Goal: Navigation & Orientation: Find specific page/section

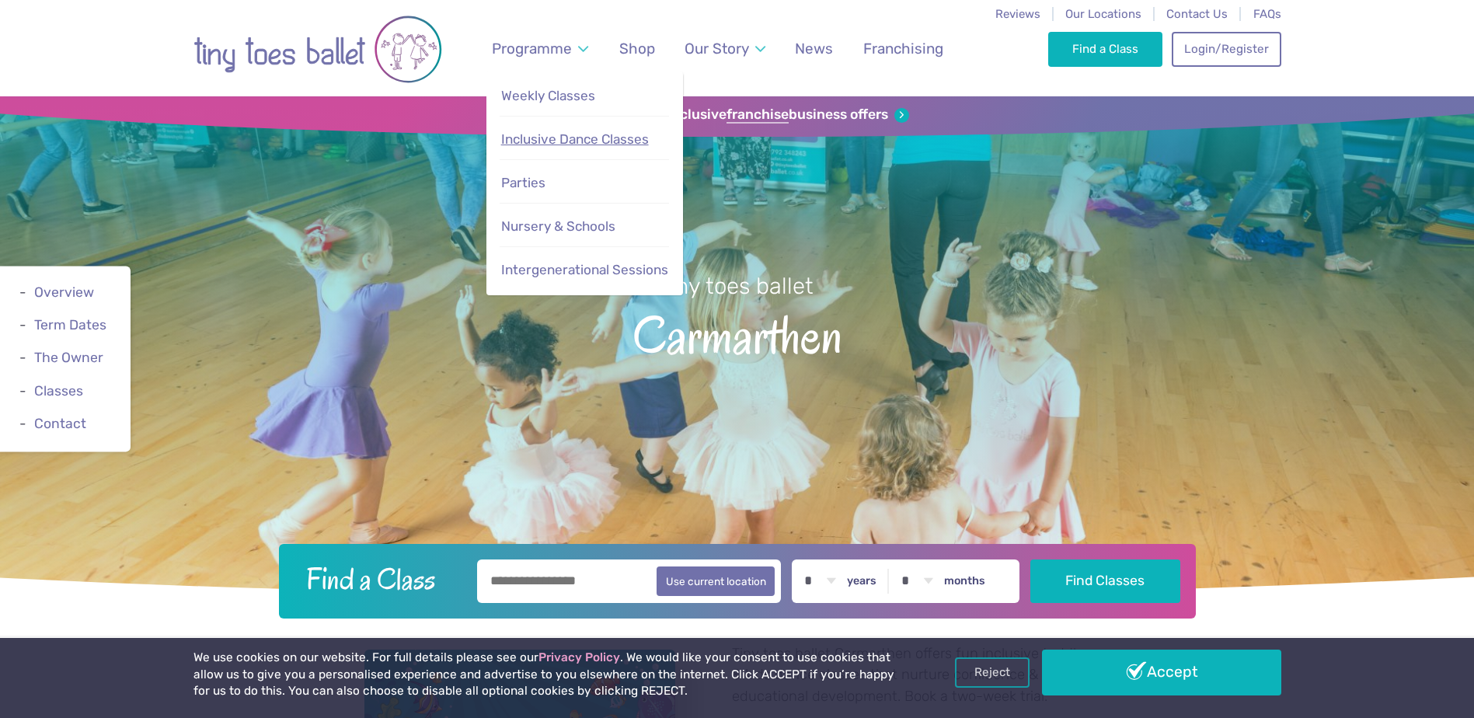
click at [545, 137] on span "Inclusive Dance Classes" at bounding box center [575, 139] width 148 height 16
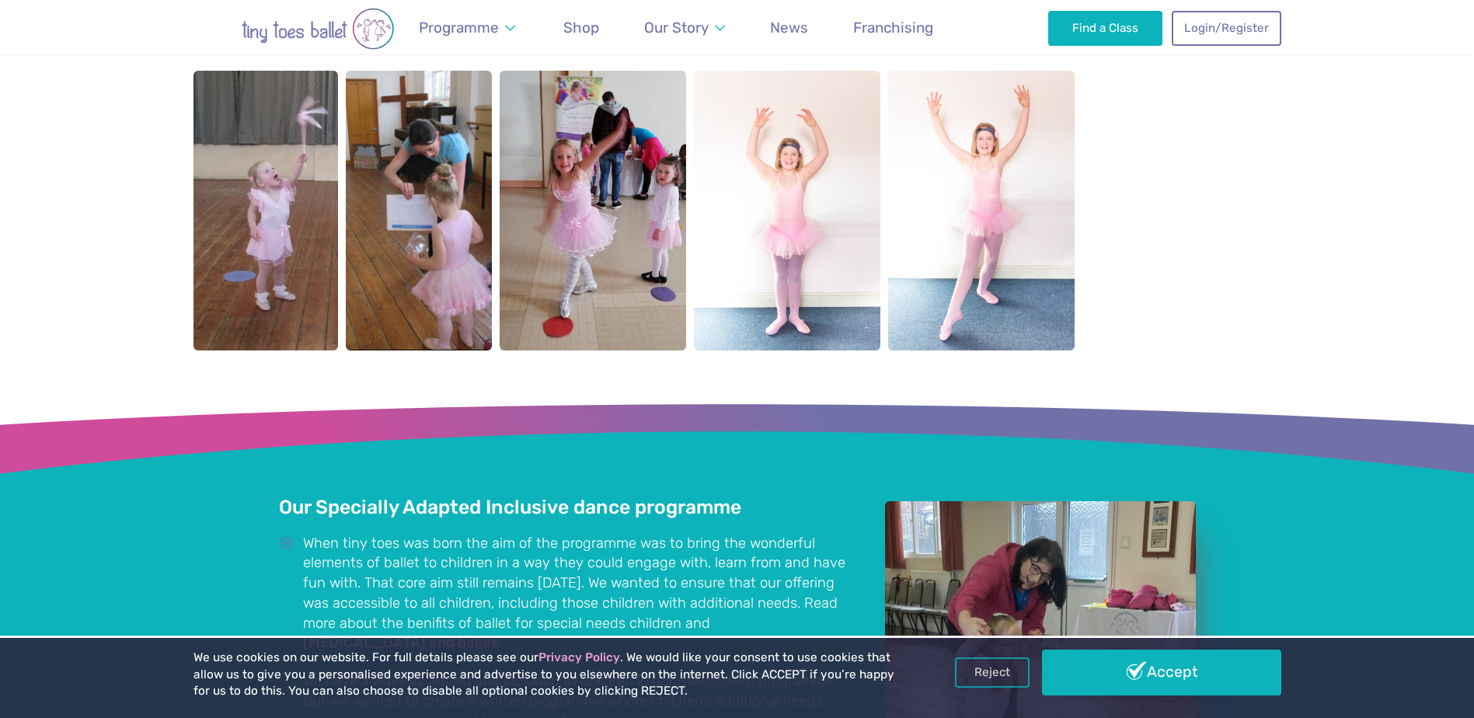
scroll to position [466, 0]
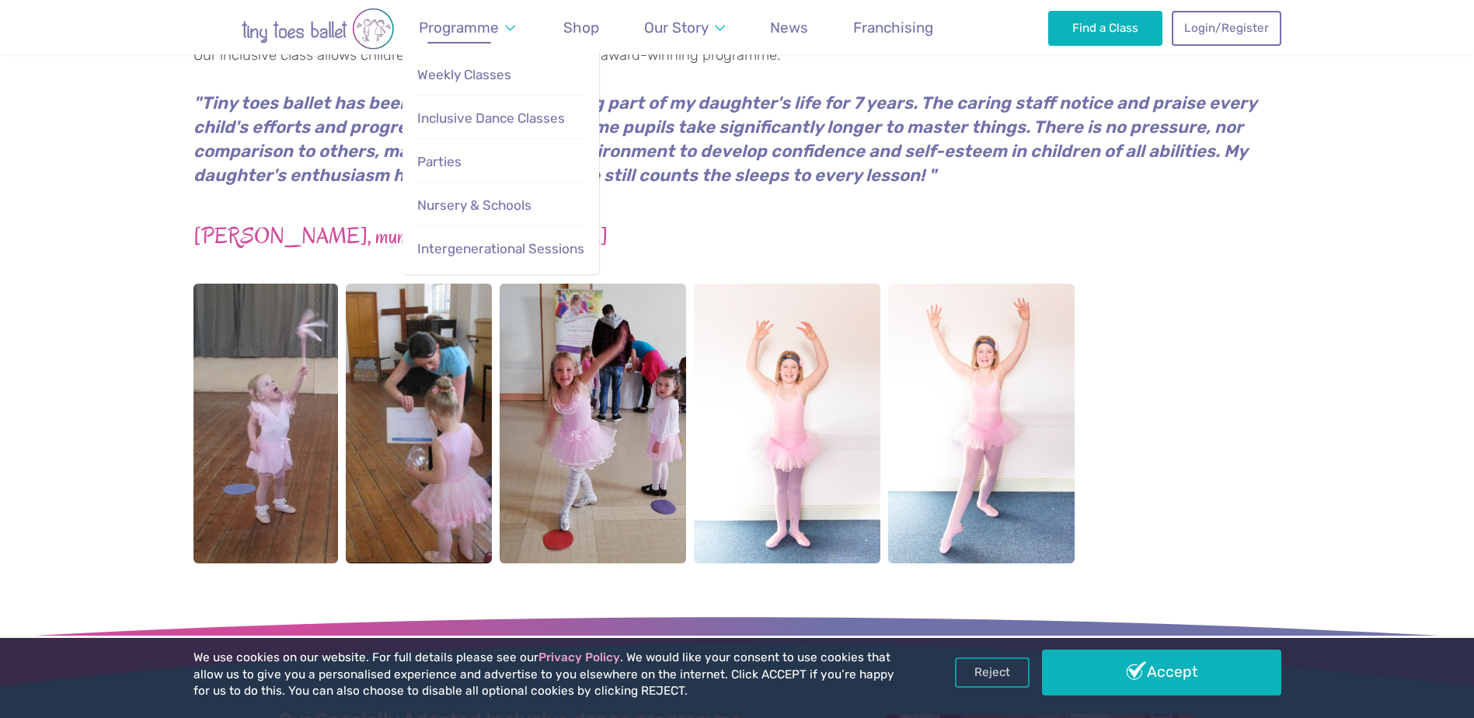
click at [482, 34] on span "Programme" at bounding box center [459, 28] width 80 height 18
click at [479, 73] on span "Weekly Classes" at bounding box center [464, 75] width 94 height 16
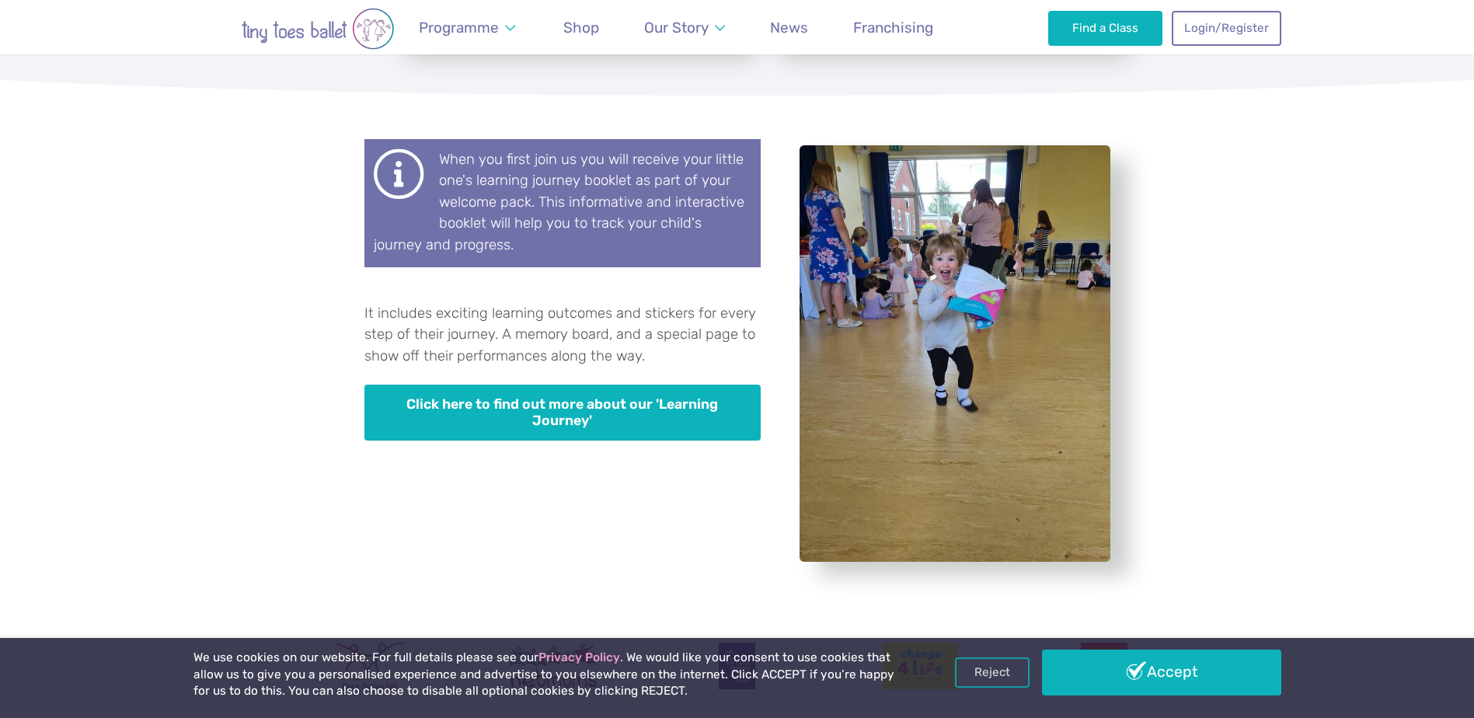
scroll to position [4195, 0]
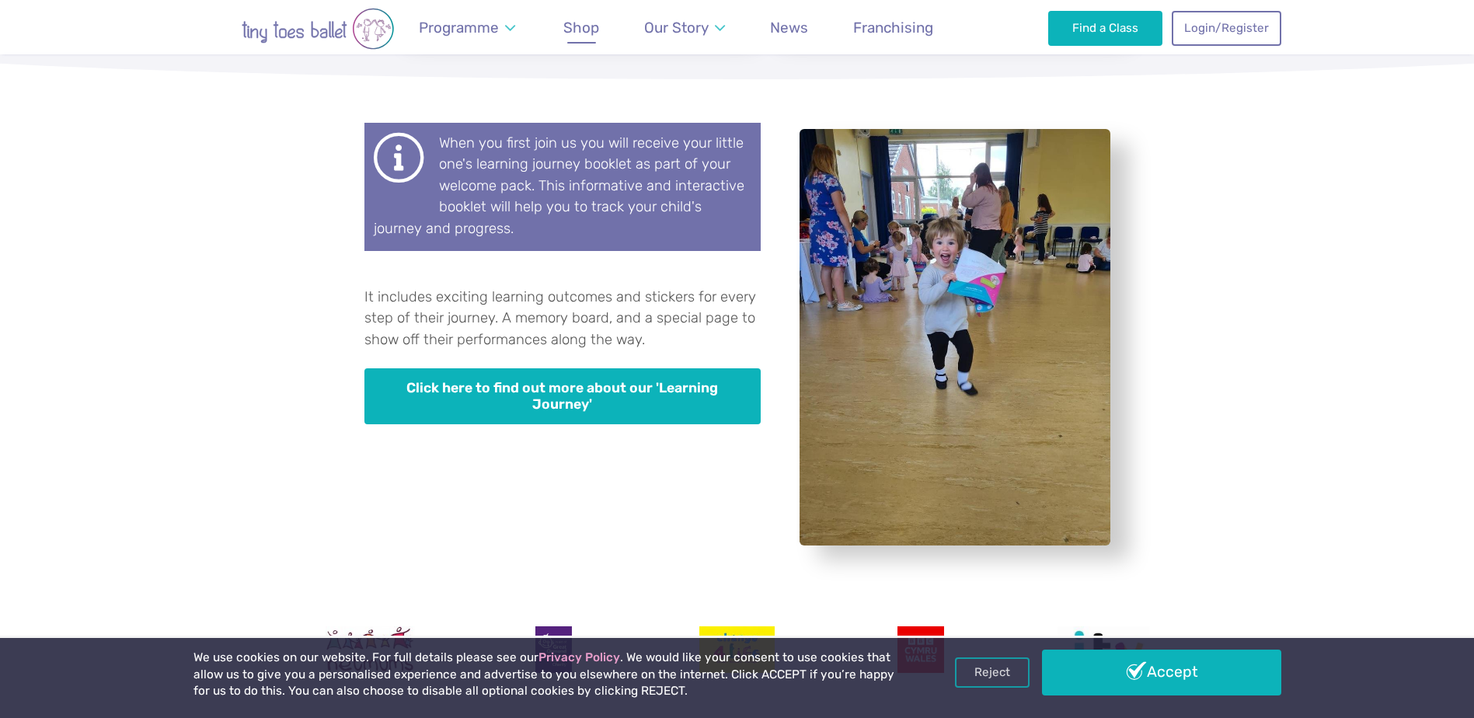
click at [583, 24] on span "Shop" at bounding box center [581, 28] width 36 height 18
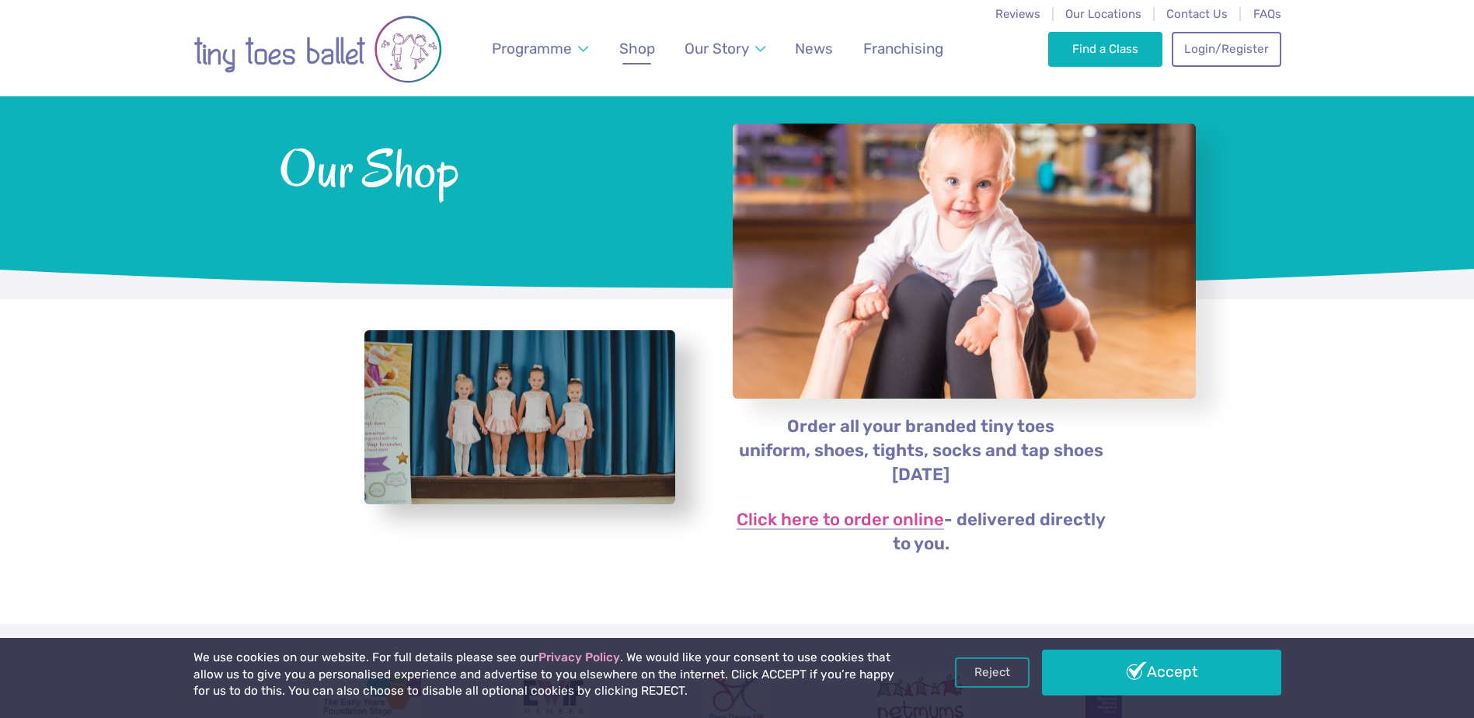
scroll to position [78, 0]
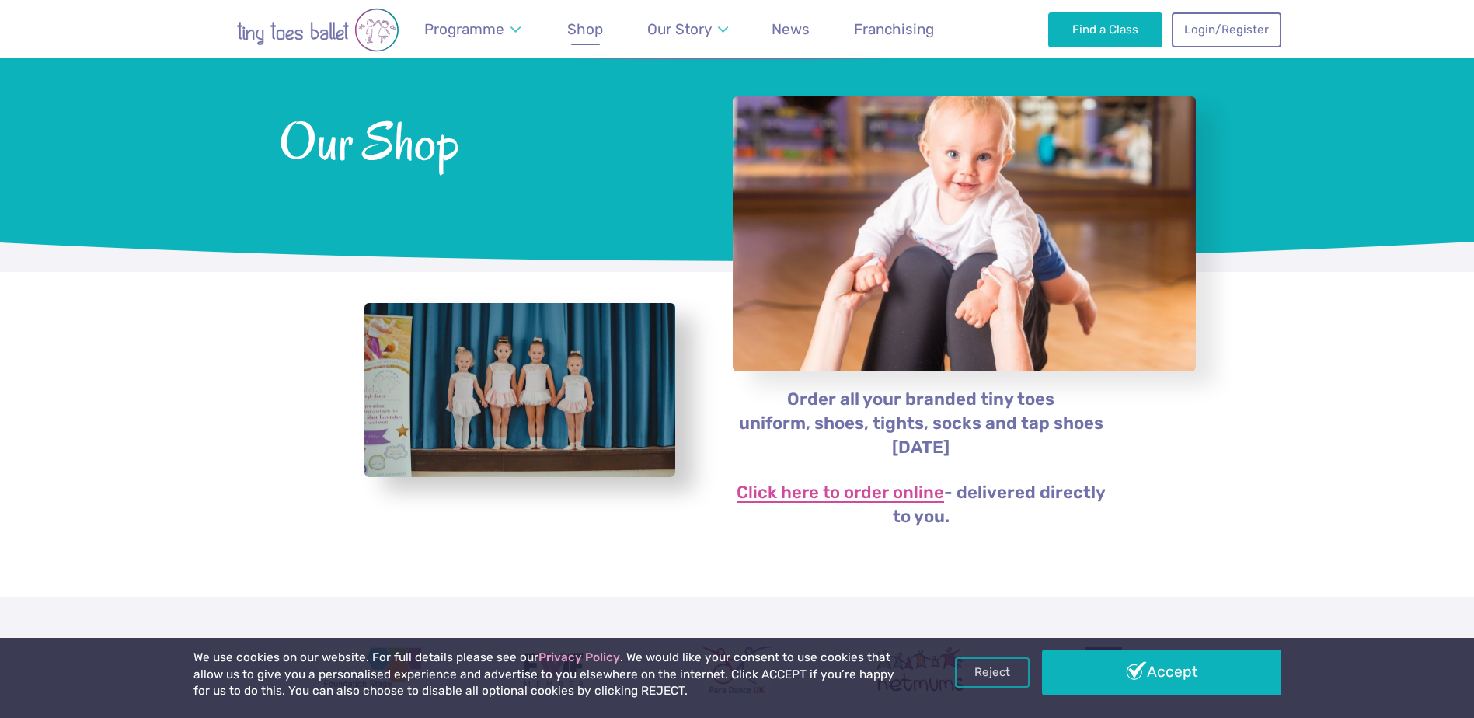
click at [777, 490] on link "Click here to order online" at bounding box center [839, 493] width 207 height 19
